Goal: Information Seeking & Learning: Learn about a topic

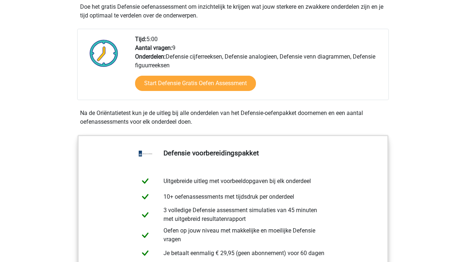
scroll to position [177, 0]
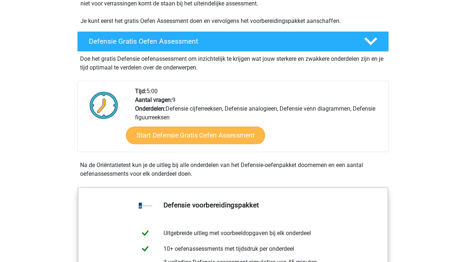
click at [211, 134] on link "Start Defensie Gratis Oefen Assessment" at bounding box center [195, 135] width 139 height 17
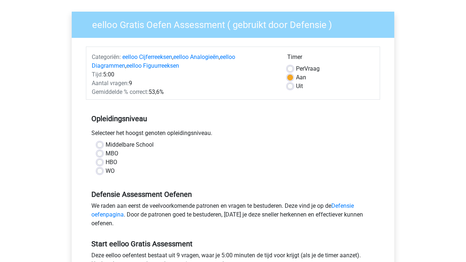
scroll to position [50, 0]
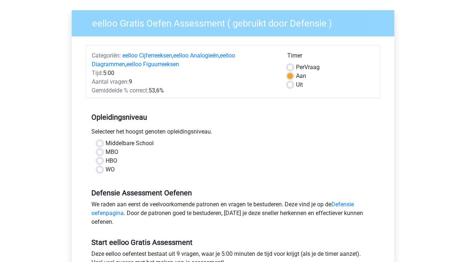
click at [106, 144] on label "Middelbare School" at bounding box center [130, 143] width 48 height 9
click at [100, 144] on input "Middelbare School" at bounding box center [100, 142] width 6 height 7
radio input "true"
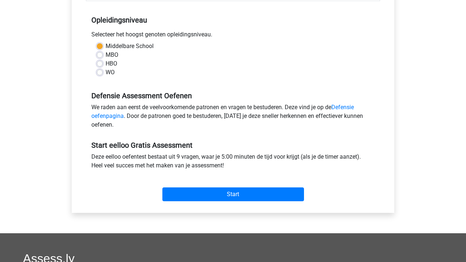
scroll to position [147, 0]
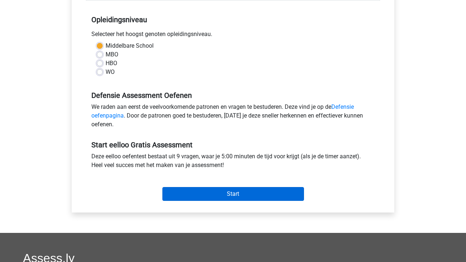
click at [181, 191] on input "Start" at bounding box center [233, 194] width 142 height 14
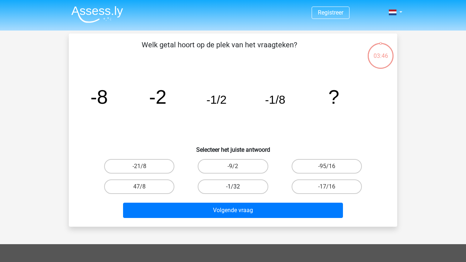
click at [229, 189] on label "-1/32" at bounding box center [233, 186] width 70 height 15
click at [233, 189] on input "-1/32" at bounding box center [235, 189] width 5 height 5
radio input "true"
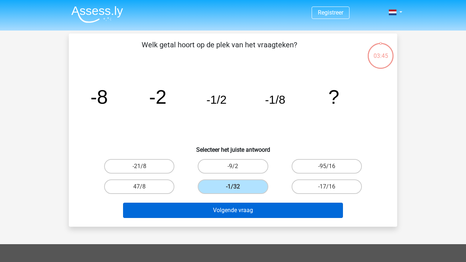
click at [231, 207] on button "Volgende vraag" at bounding box center [233, 210] width 220 height 15
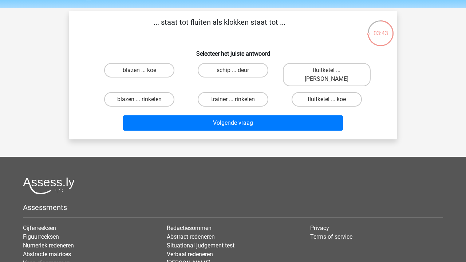
scroll to position [16, 0]
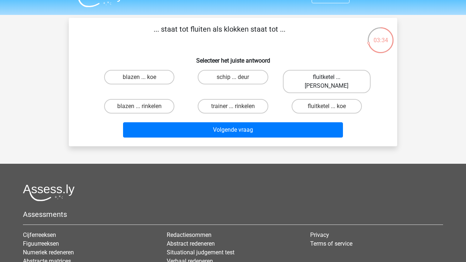
click at [348, 74] on label "fluitketel ... luiden" at bounding box center [327, 81] width 88 height 23
click at [331, 77] on input "fluitketel ... luiden" at bounding box center [329, 79] width 5 height 5
radio input "true"
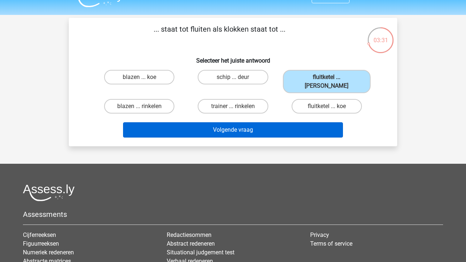
click at [316, 122] on button "Volgende vraag" at bounding box center [233, 129] width 220 height 15
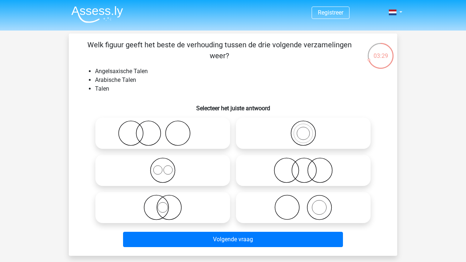
scroll to position [0, 0]
click at [166, 171] on icon at bounding box center [162, 170] width 129 height 25
click at [166, 167] on input "radio" at bounding box center [165, 164] width 5 height 5
radio input "true"
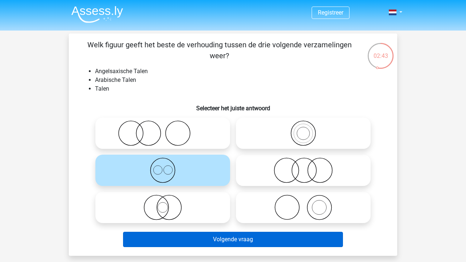
click at [185, 234] on button "Volgende vraag" at bounding box center [233, 239] width 220 height 15
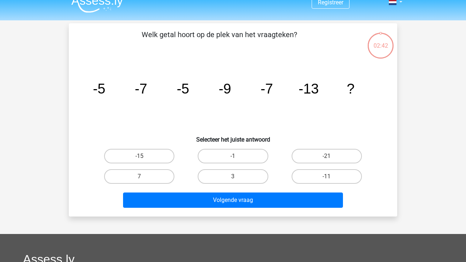
scroll to position [33, 0]
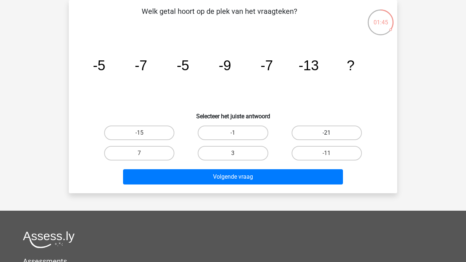
click at [349, 128] on label "-21" at bounding box center [327, 133] width 70 height 15
click at [331, 133] on input "-21" at bounding box center [329, 135] width 5 height 5
radio input "true"
click at [272, 187] on div "Welk getal hoort op de plek van het vraagteken? image/svg+xml -5 -7 -5 -9 -7 -1…" at bounding box center [233, 96] width 328 height 193
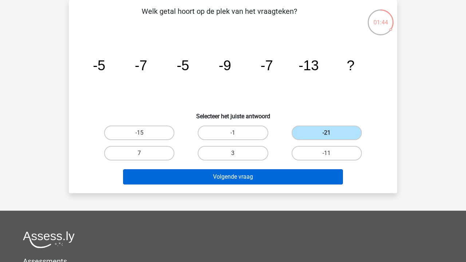
click at [272, 179] on button "Volgende vraag" at bounding box center [233, 176] width 220 height 15
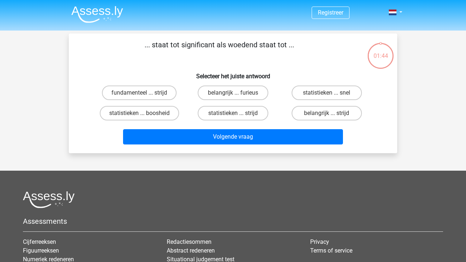
scroll to position [0, 0]
click at [257, 92] on label "belangrijk ... furieus" at bounding box center [233, 93] width 70 height 15
click at [238, 93] on input "belangrijk ... furieus" at bounding box center [235, 95] width 5 height 5
radio input "true"
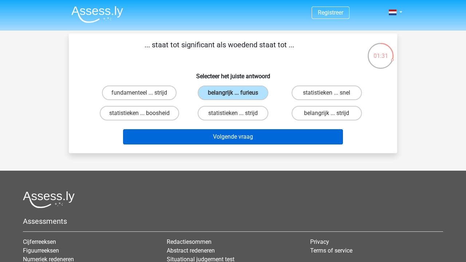
click at [266, 140] on button "Volgende vraag" at bounding box center [233, 136] width 220 height 15
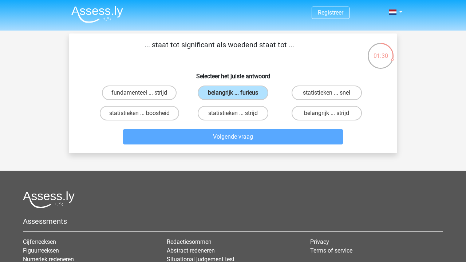
scroll to position [33, 0]
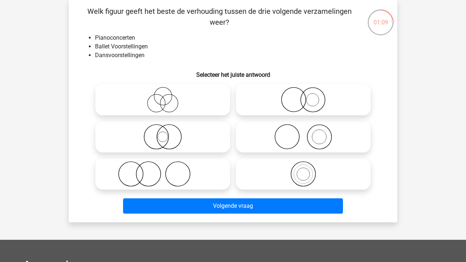
click at [188, 176] on icon at bounding box center [162, 173] width 129 height 25
click at [167, 170] on input "radio" at bounding box center [165, 168] width 5 height 5
radio input "true"
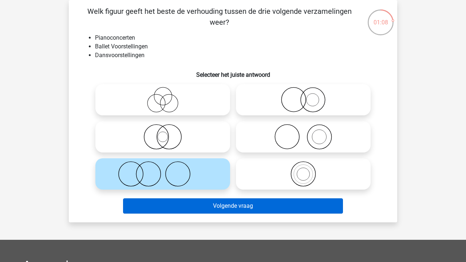
click at [212, 208] on button "Volgende vraag" at bounding box center [233, 205] width 220 height 15
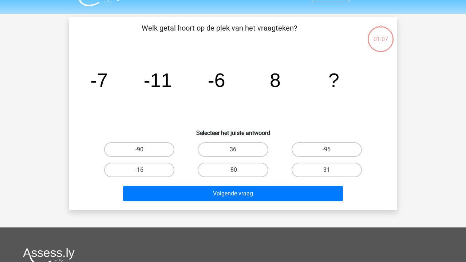
scroll to position [14, 0]
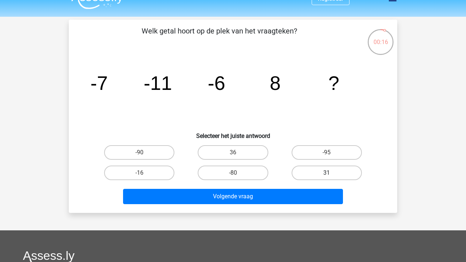
click at [307, 171] on label "31" at bounding box center [327, 173] width 70 height 15
click at [327, 173] on input "31" at bounding box center [329, 175] width 5 height 5
radio input "true"
click at [308, 186] on div "Volgende vraag" at bounding box center [232, 195] width 305 height 24
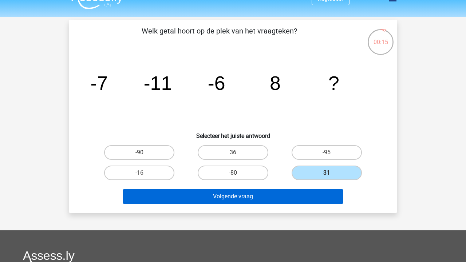
click at [308, 190] on button "Volgende vraag" at bounding box center [233, 196] width 220 height 15
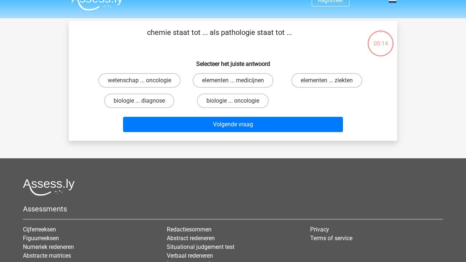
scroll to position [0, 0]
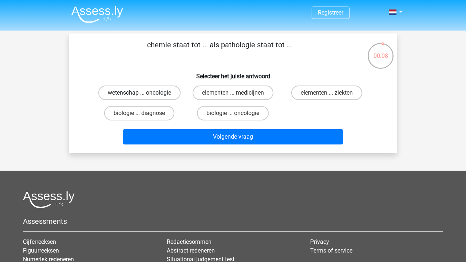
click at [173, 94] on label "wetenschap ... oncologie" at bounding box center [139, 93] width 82 height 15
click at [144, 94] on input "wetenschap ... oncologie" at bounding box center [141, 95] width 5 height 5
radio input "true"
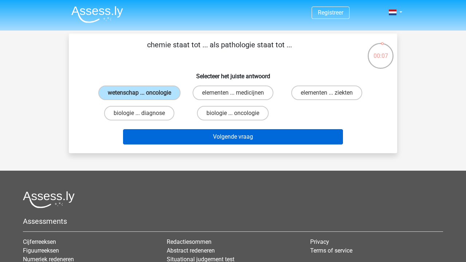
click at [197, 142] on button "Volgende vraag" at bounding box center [233, 136] width 220 height 15
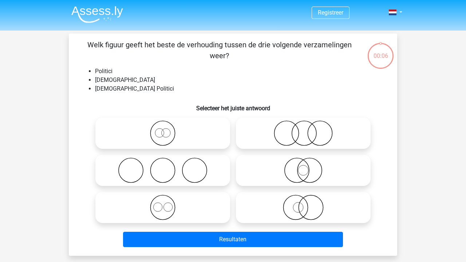
scroll to position [33, 0]
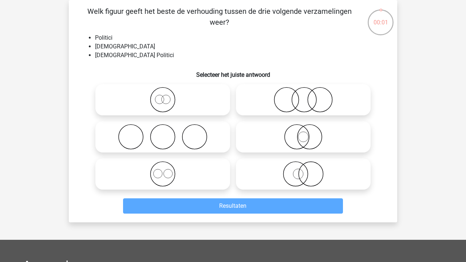
click at [199, 99] on icon at bounding box center [162, 99] width 129 height 25
click at [167, 96] on input "radio" at bounding box center [165, 93] width 5 height 5
radio input "true"
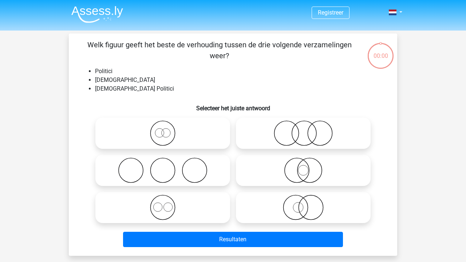
scroll to position [33, 0]
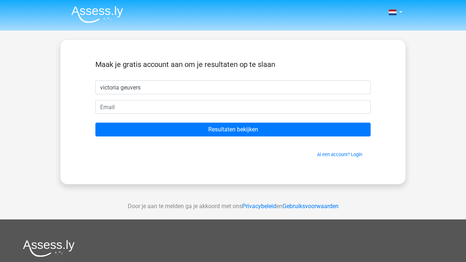
type input "victoria geuvers"
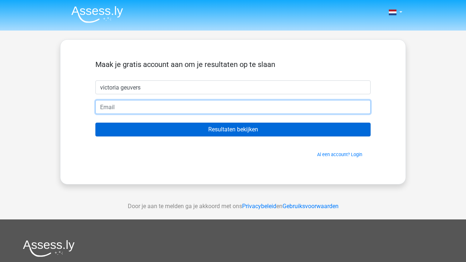
type input "[EMAIL_ADDRESS][DOMAIN_NAME]"
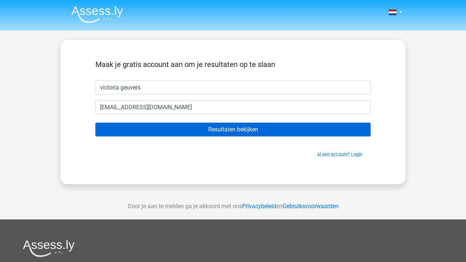
click at [176, 130] on input "Resultaten bekijken" at bounding box center [232, 130] width 275 height 14
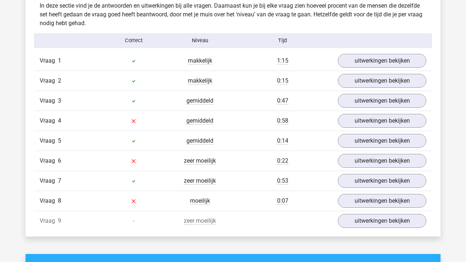
scroll to position [782, 0]
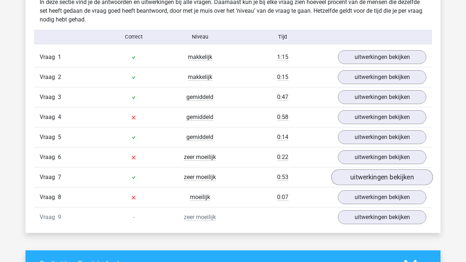
click at [350, 178] on link "uitwerkingen bekijken" at bounding box center [382, 177] width 102 height 16
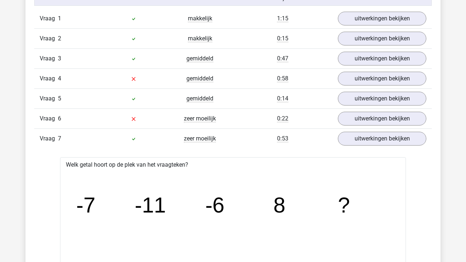
scroll to position [809, 0]
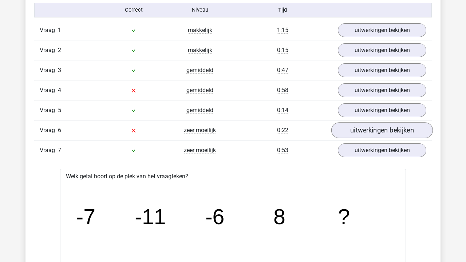
click at [347, 132] on link "uitwerkingen bekijken" at bounding box center [382, 130] width 102 height 16
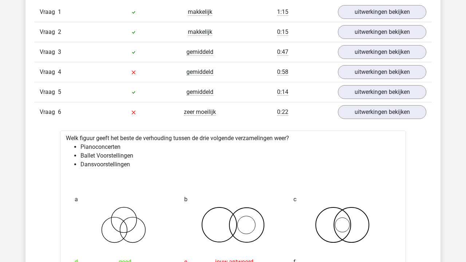
scroll to position [813, 0]
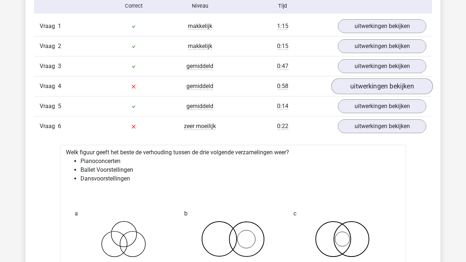
click at [367, 87] on link "uitwerkingen bekijken" at bounding box center [382, 86] width 102 height 16
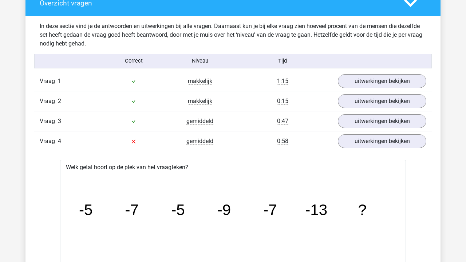
scroll to position [748, 0]
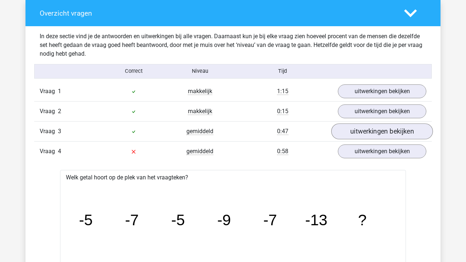
click at [361, 127] on link "uitwerkingen bekijken" at bounding box center [382, 131] width 102 height 16
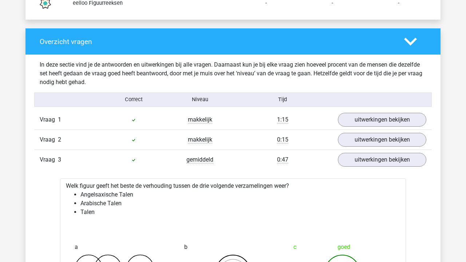
scroll to position [691, 0]
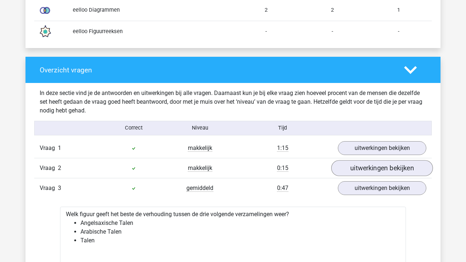
click at [357, 171] on link "uitwerkingen bekijken" at bounding box center [382, 168] width 102 height 16
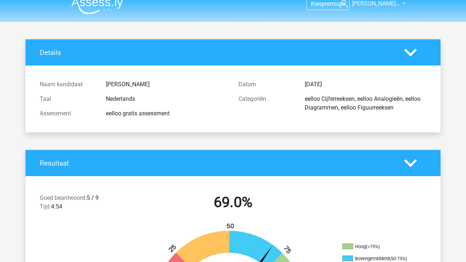
scroll to position [0, 0]
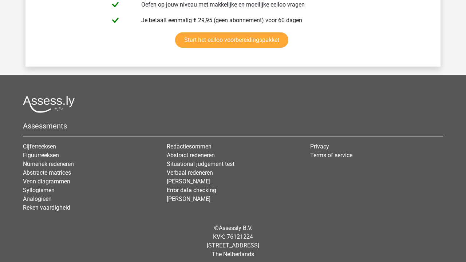
scroll to position [1530, 0]
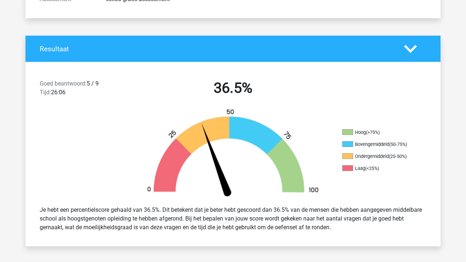
scroll to position [145, 0]
